Goal: Information Seeking & Learning: Check status

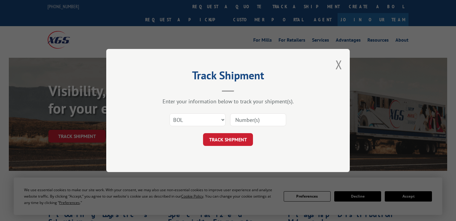
select select "bol"
drag, startPoint x: 0, startPoint y: 0, endPoint x: 253, endPoint y: 119, distance: 279.8
click at [253, 119] on input at bounding box center [258, 120] width 56 height 13
paste input "54404996"
type input "54404996"
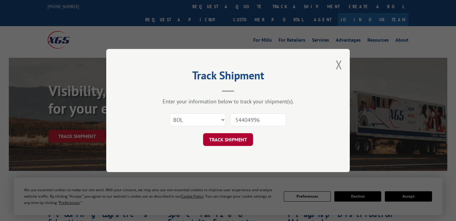
click at [233, 138] on button "TRACK SHIPMENT" at bounding box center [228, 139] width 50 height 13
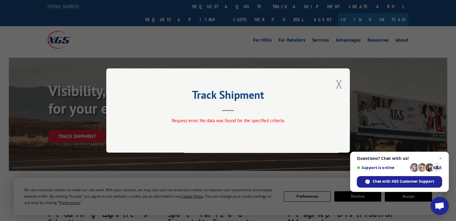
click at [338, 82] on button "Close modal" at bounding box center [338, 84] width 7 height 16
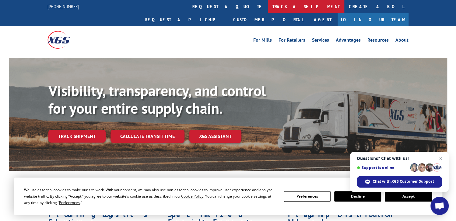
click at [268, 8] on link "track a shipment" at bounding box center [306, 6] width 76 height 13
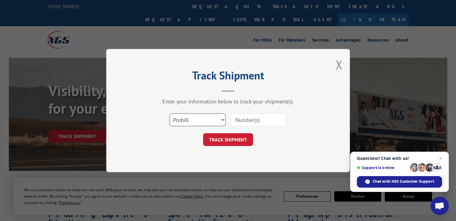
click at [221, 120] on select "Select category... Probill BOL PO" at bounding box center [198, 120] width 56 height 13
select select "bol"
click at [170, 114] on select "Select category... Probill BOL PO" at bounding box center [198, 120] width 56 height 13
click at [251, 117] on input at bounding box center [258, 120] width 56 height 13
paste input "54404996"
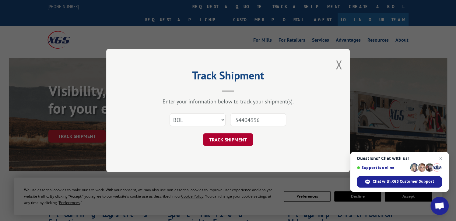
type input "54404996"
click at [231, 143] on button "TRACK SHIPMENT" at bounding box center [228, 139] width 50 height 13
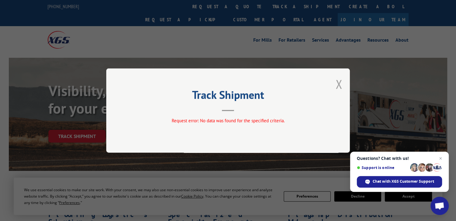
click at [340, 83] on button "Close modal" at bounding box center [338, 84] width 7 height 16
